Goal: Task Accomplishment & Management: Manage account settings

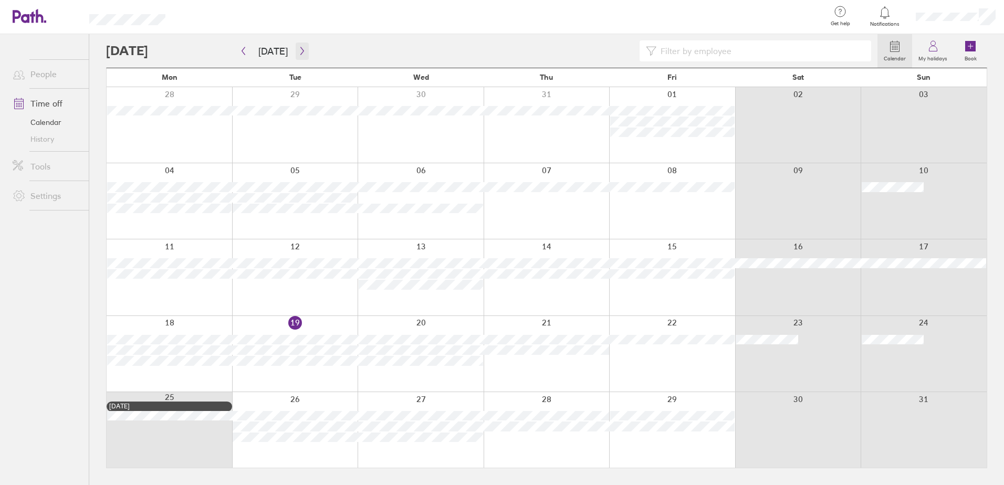
click at [301, 48] on icon "button" at bounding box center [302, 51] width 8 height 8
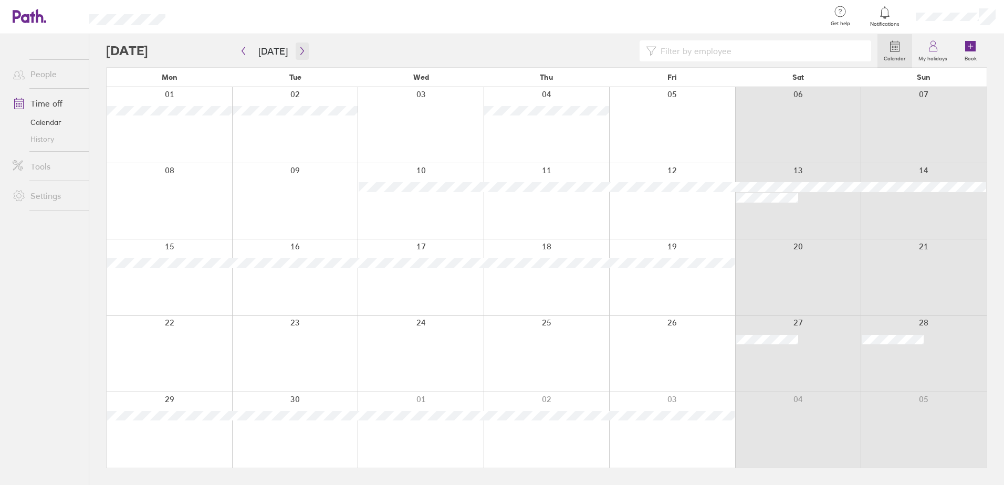
click at [301, 48] on icon "button" at bounding box center [302, 51] width 8 height 8
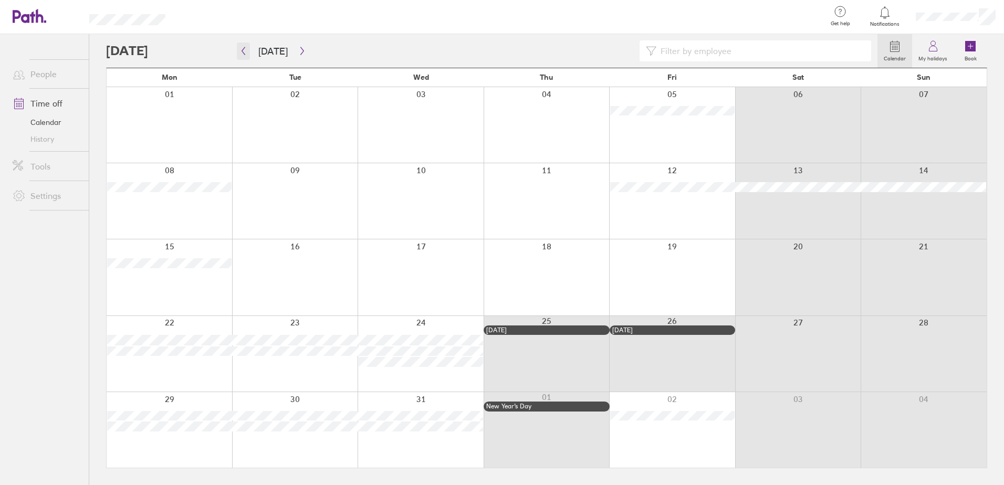
click at [248, 47] on button "button" at bounding box center [243, 51] width 13 height 17
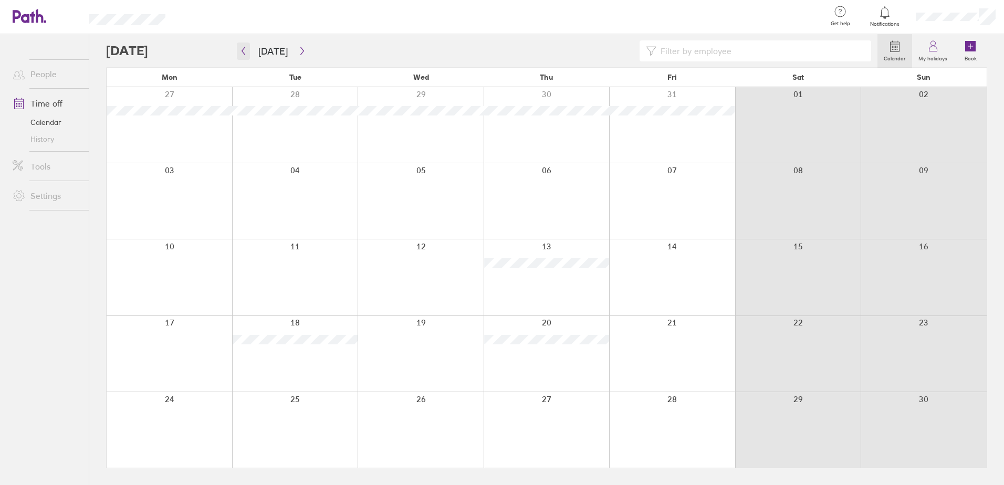
click at [244, 51] on icon "button" at bounding box center [243, 51] width 8 height 8
